Goal: Find contact information

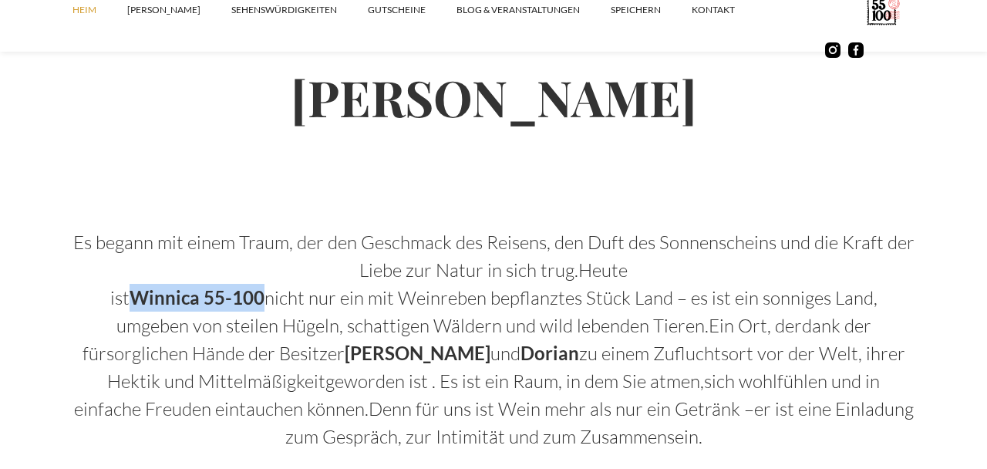
scroll to position [801, 0]
click at [268, 245] on font "Es begann mit einem Traum, der den Geschmack des Reisens, den Duft des Sonnensc…" at bounding box center [493, 255] width 841 height 51
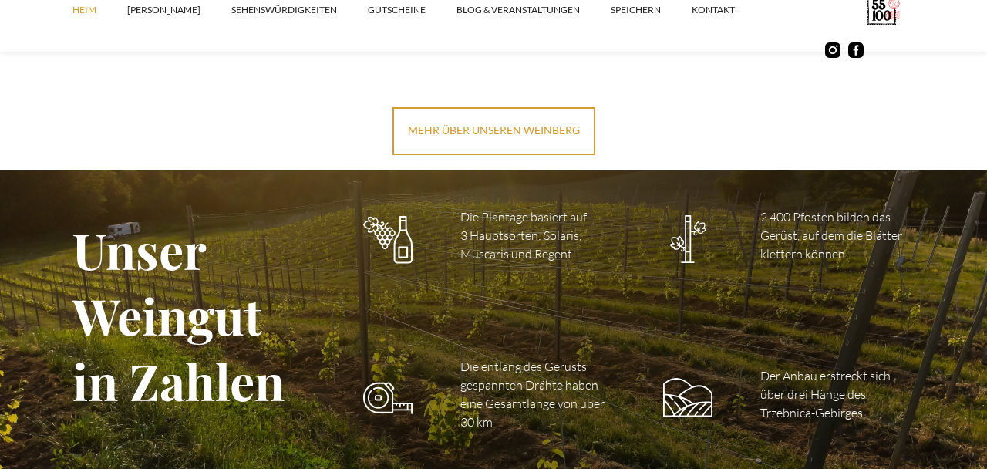
scroll to position [2198, 0]
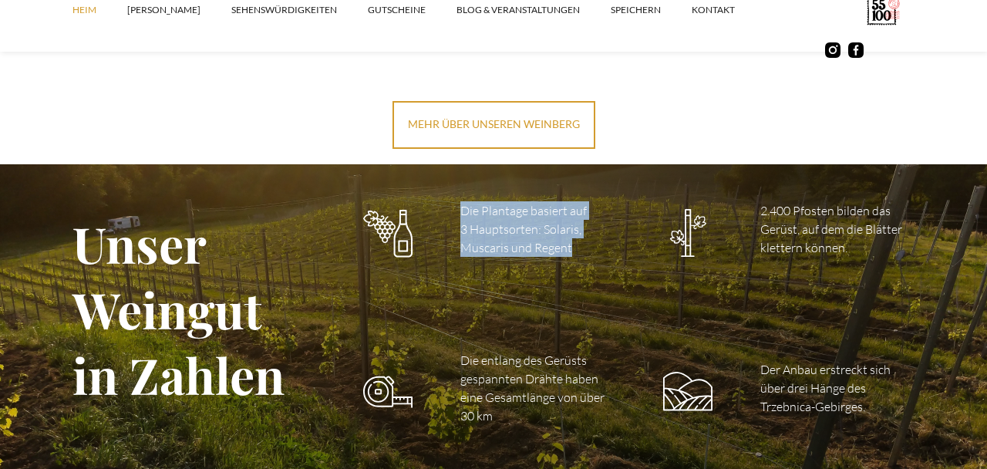
drag, startPoint x: 460, startPoint y: 210, endPoint x: 581, endPoint y: 245, distance: 125.2
click at [581, 245] on p "Die Plantage basiert auf 3 Hauptsorten: Solaris, Muscaris und Regent" at bounding box center [537, 229] width 154 height 56
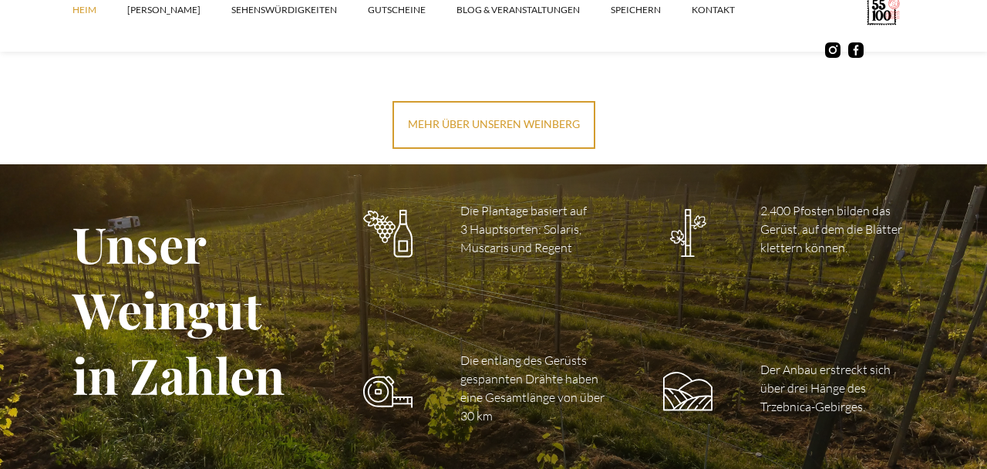
click at [848, 399] on font "Der Anbau erstreckt sich über drei Hänge des Trzebnica-Gebirges." at bounding box center [825, 388] width 130 height 52
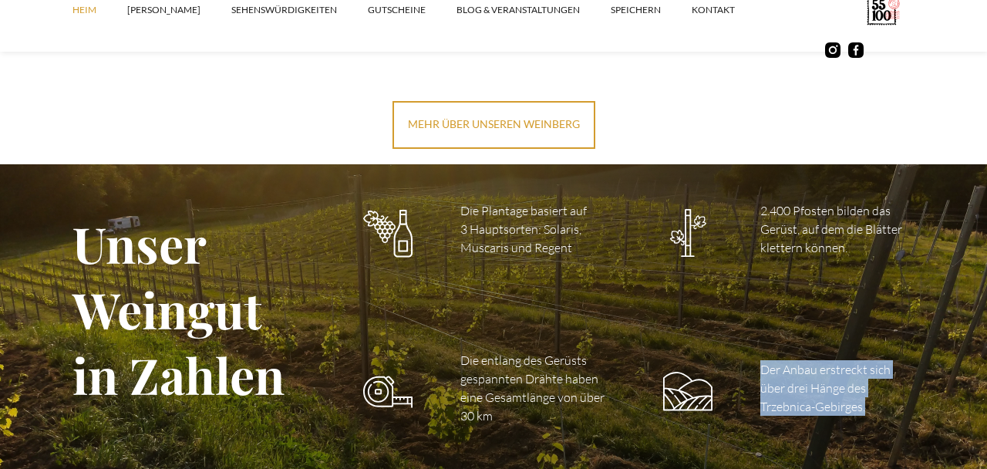
drag, startPoint x: 760, startPoint y: 368, endPoint x: 872, endPoint y: 405, distance: 117.8
click at [872, 405] on p "Der Anbau erstreckt sich über drei Hänge des Trzebnica-Gebirges." at bounding box center [837, 388] width 154 height 56
copy font "Der Anbau erstreckt sich über drei Hänge des Trzebnica-Gebirges."
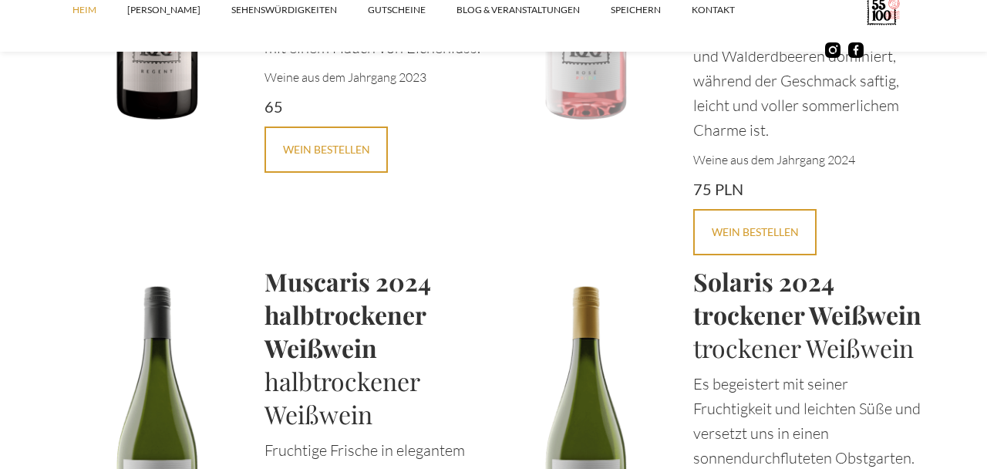
scroll to position [3735, 0]
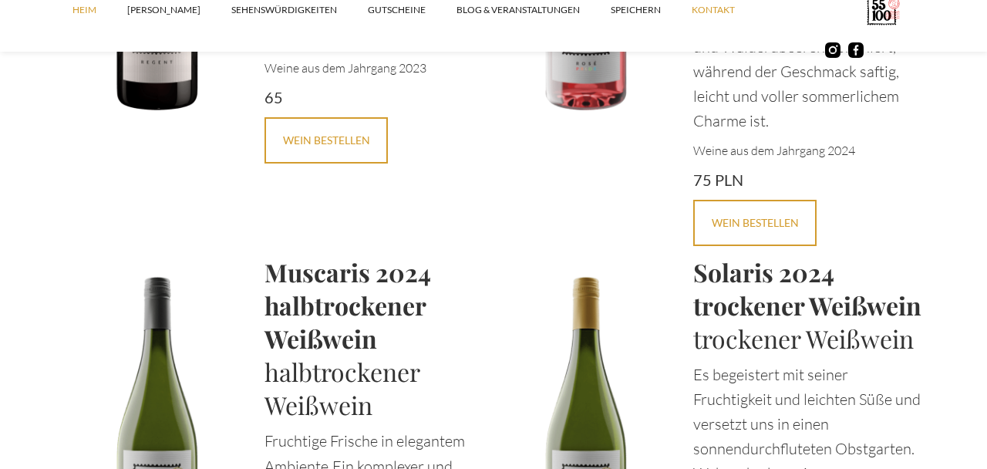
click at [692, 18] on link "Kontakt" at bounding box center [729, 10] width 74 height 46
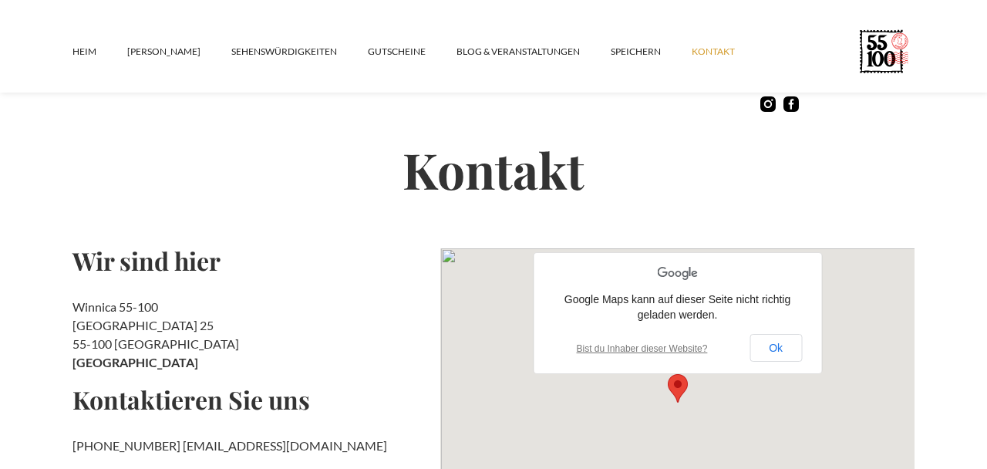
scroll to position [38, 0]
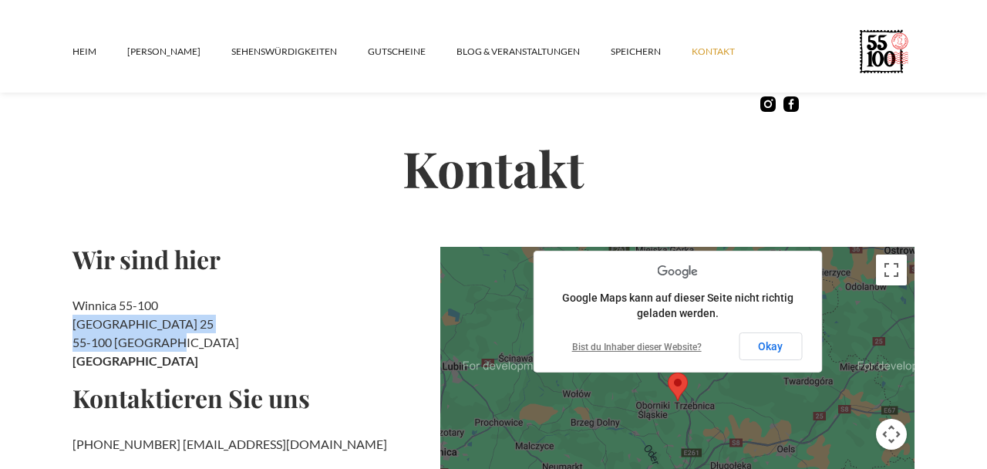
drag, startPoint x: 73, startPoint y: 322, endPoint x: 167, endPoint y: 338, distance: 95.4
click at [167, 338] on h2 "Winnica 55-100 [STREET_ADDRESS]" at bounding box center [251, 333] width 356 height 74
copy h2 "[STREET_ADDRESS]"
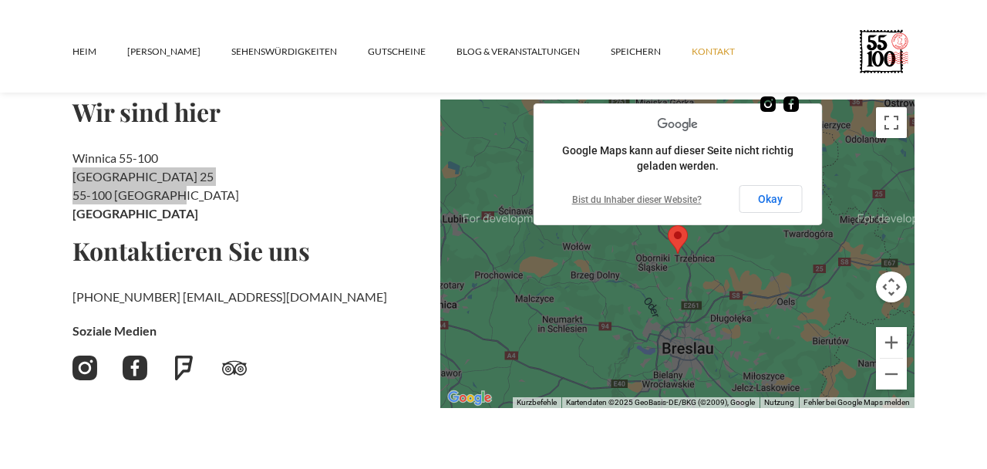
scroll to position [187, 0]
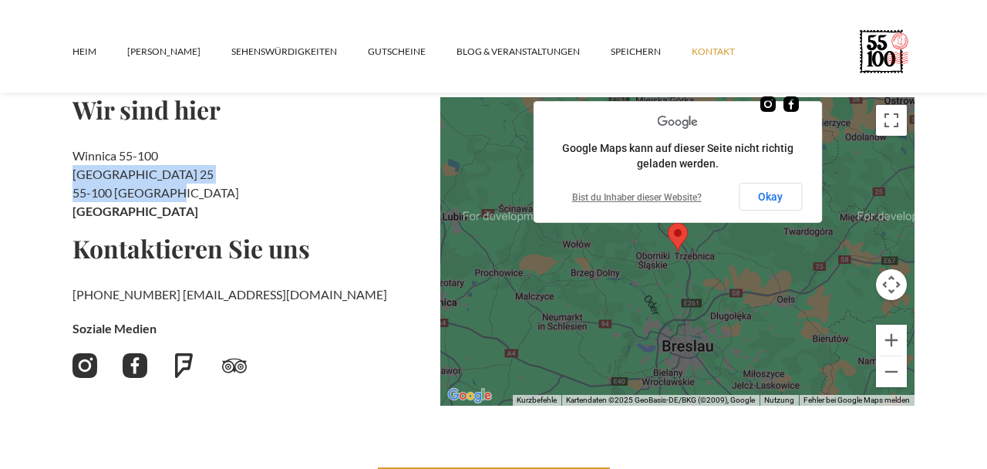
click at [73, 295] on font "[PHONE_NUMBER]" at bounding box center [127, 294] width 108 height 15
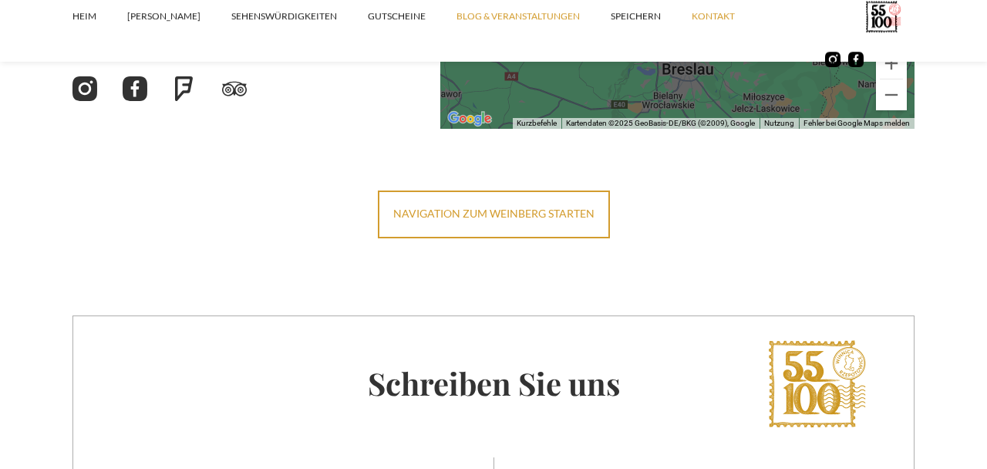
scroll to position [339, 0]
